Goal: Information Seeking & Learning: Learn about a topic

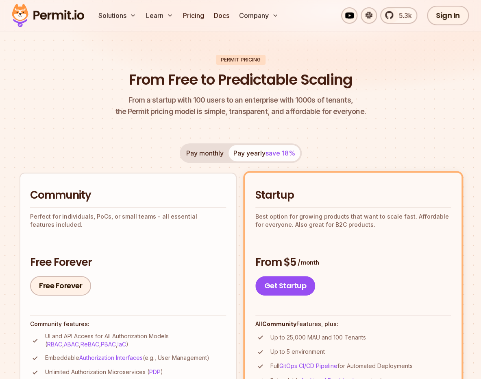
scroll to position [38, 0]
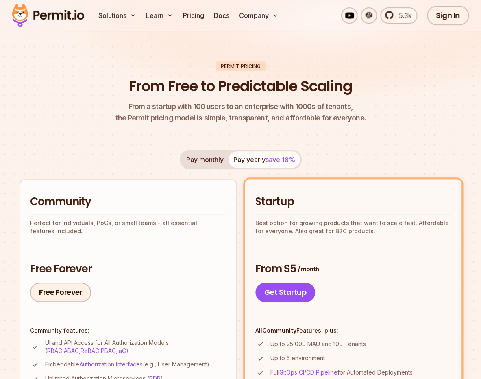
click at [50, 13] on img at bounding box center [48, 16] width 80 height 28
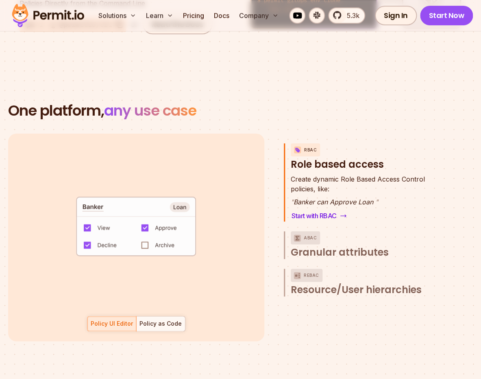
scroll to position [1114, 0]
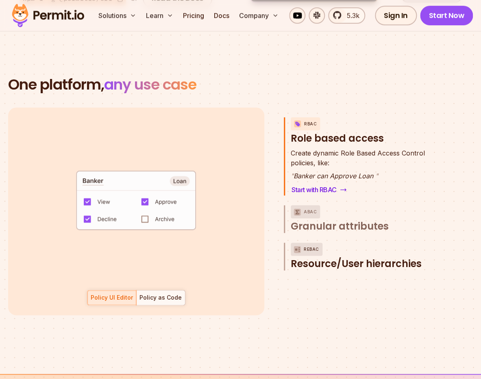
click at [328, 243] on button "ReBAC Resource/User hierarchies" at bounding box center [367, 257] width 152 height 28
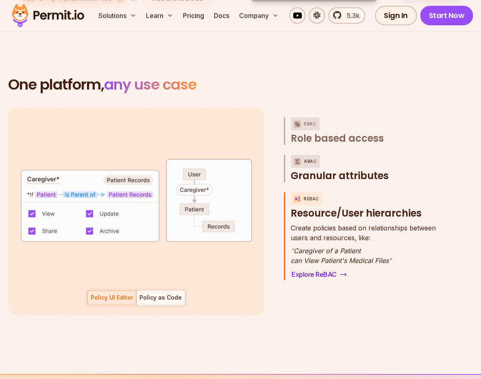
click at [335, 155] on button "ABAC Granular attributes" at bounding box center [367, 169] width 152 height 28
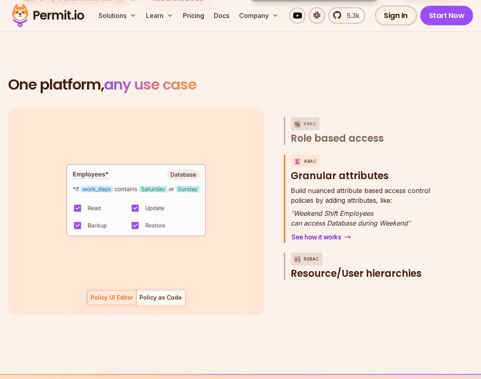
click at [368, 267] on span "Resource/User hierarchies" at bounding box center [356, 273] width 131 height 13
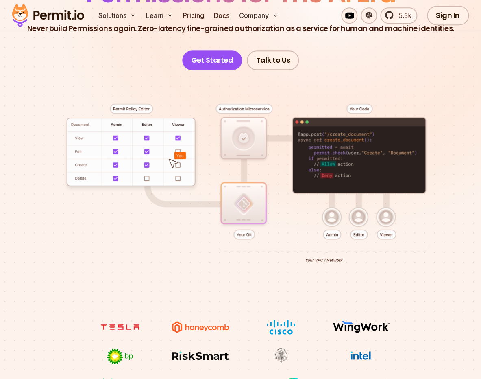
scroll to position [0, 0]
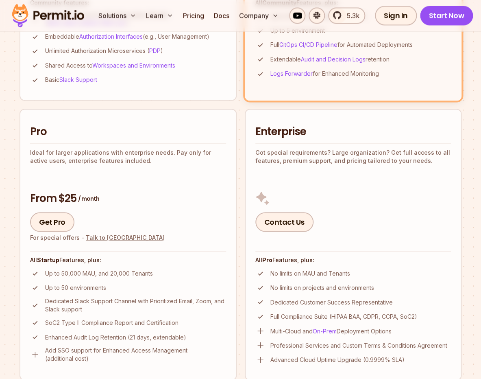
scroll to position [376, 0]
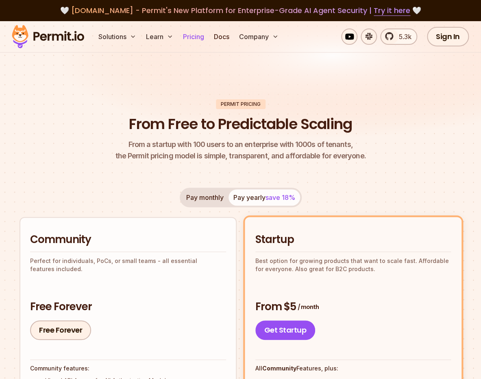
click at [196, 37] on link "Pricing" at bounding box center [194, 36] width 28 height 16
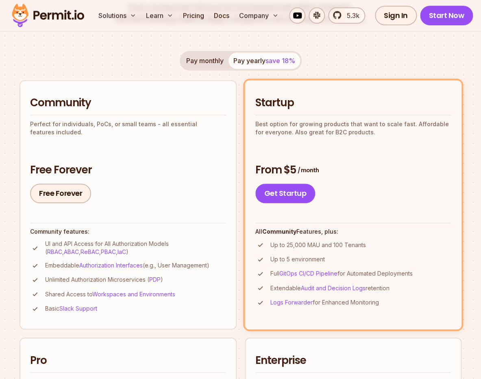
scroll to position [67, 0]
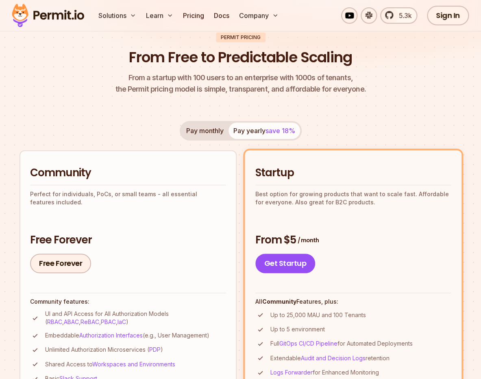
click at [194, 132] on button "Pay monthly" at bounding box center [204, 130] width 47 height 16
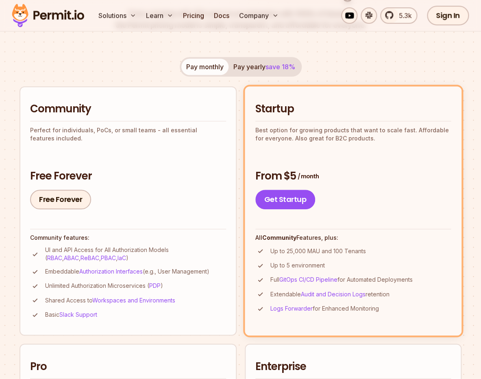
scroll to position [95, 0]
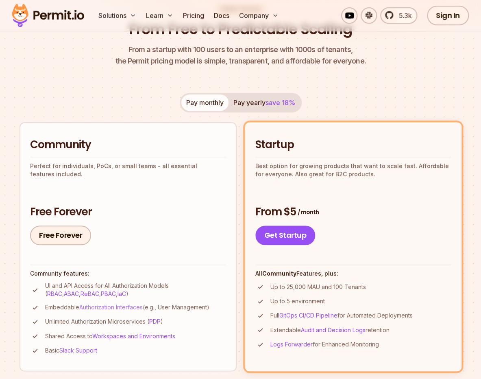
click at [130, 308] on link "Authorization Interfaces" at bounding box center [110, 307] width 63 height 7
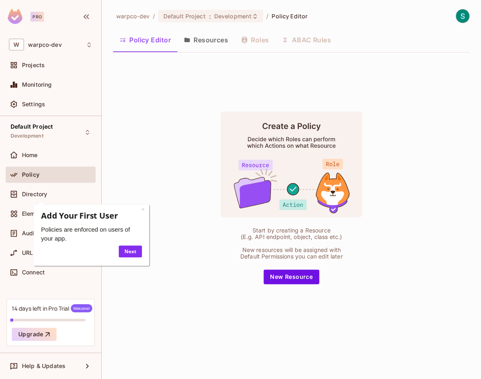
click at [155, 71] on div "Start by creating a Resource (E.g. API endpoint, object, class etc.) New resour…" at bounding box center [291, 197] width 357 height 277
click at [141, 114] on div "Start by creating a Resource (E.g. API endpoint, object, class etc.) New resour…" at bounding box center [291, 197] width 357 height 277
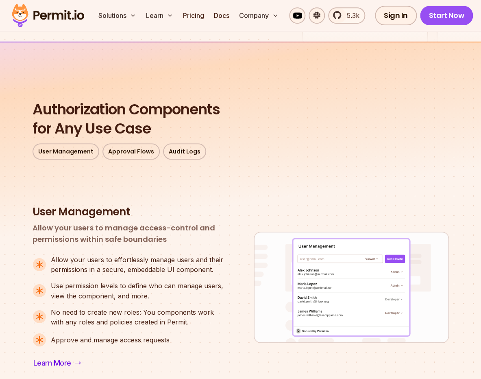
scroll to position [212, 0]
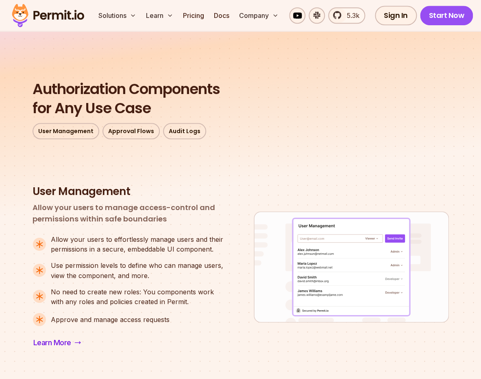
click at [175, 230] on div "User Management Allow your users to manage access-control and permissions withi…" at bounding box center [130, 267] width 195 height 164
click at [161, 207] on p "Allow your users to manage access-control and permissions within safe boundaries" at bounding box center [130, 213] width 195 height 23
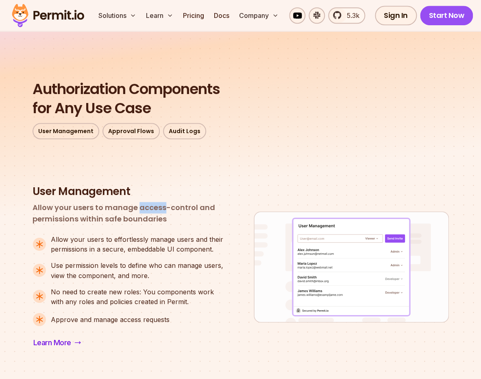
click at [161, 207] on p "Allow your users to manage access-control and permissions within safe boundaries" at bounding box center [130, 213] width 195 height 23
click at [185, 230] on div "User Management Allow your users to manage access-control and permissions withi…" at bounding box center [130, 267] width 195 height 164
click at [153, 204] on p "Allow your users to manage access-control and permissions within safe boundaries" at bounding box center [130, 213] width 195 height 23
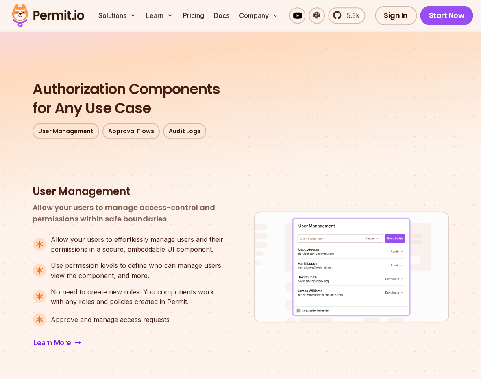
click at [153, 204] on p "Allow your users to manage access-control and permissions within safe boundaries" at bounding box center [130, 213] width 195 height 23
click at [164, 247] on p "Allow your users to effortlessly manage users and their permissions in a secure…" at bounding box center [139, 244] width 177 height 20
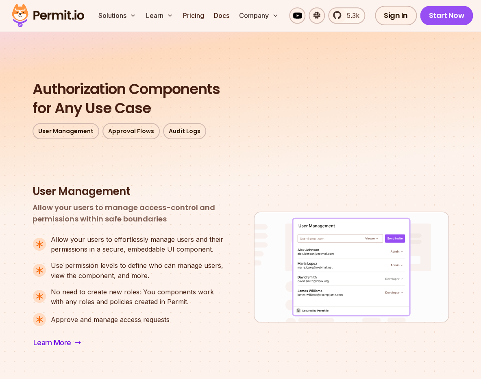
click at [164, 247] on p "Allow your users to effortlessly manage users and their permissions in a secure…" at bounding box center [139, 244] width 177 height 20
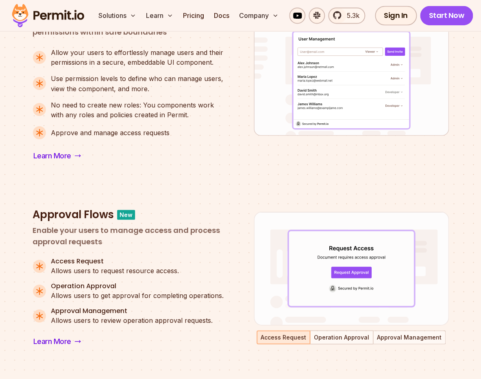
scroll to position [420, 0]
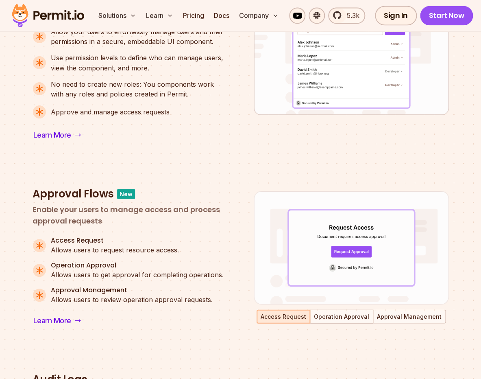
click at [138, 253] on p "Allows users to request resource access." at bounding box center [115, 250] width 128 height 10
click at [144, 275] on p "Allows users to get approval for completing operations." at bounding box center [137, 274] width 173 height 10
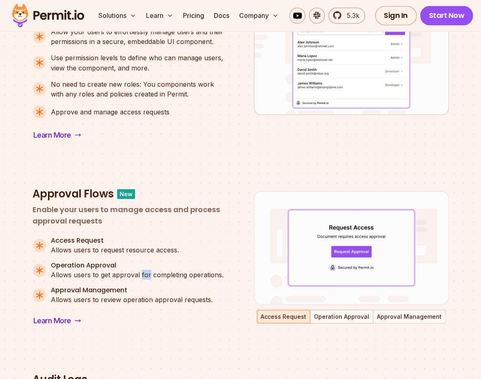
click at [144, 275] on p "Allows users to get approval for completing operations." at bounding box center [137, 274] width 173 height 10
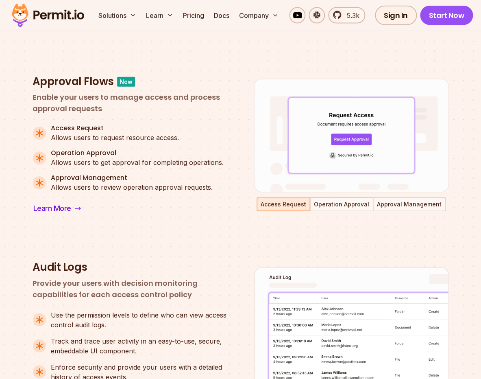
scroll to position [580, 0]
